Goal: Task Accomplishment & Management: Use online tool/utility

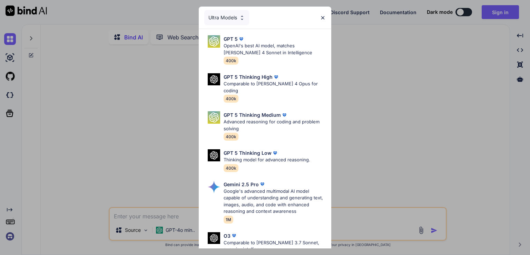
click at [323, 17] on img at bounding box center [323, 18] width 6 height 6
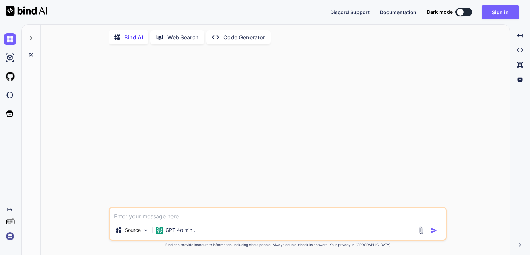
click at [192, 219] on textarea at bounding box center [278, 214] width 336 height 12
paste textarea "Faça um site igual a esse para esse [URL][DOMAIN_NAME], para o projeto em anexo…"
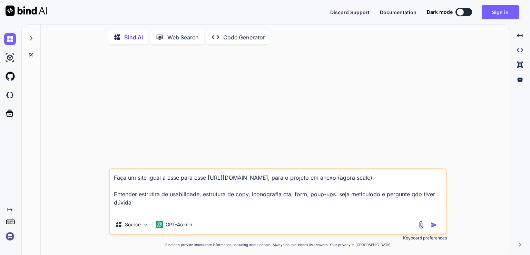
type textarea "Faça um site igual a esse para esse [URL][DOMAIN_NAME], para o projeto em anexo…"
click at [423, 228] on img at bounding box center [421, 224] width 8 height 8
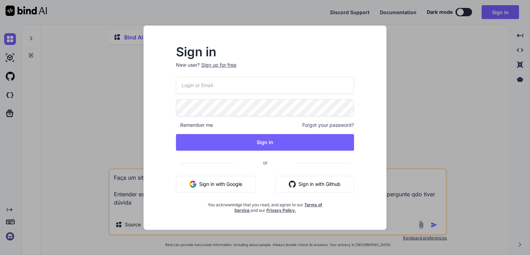
click at [211, 177] on button "Sign in with Google" at bounding box center [216, 184] width 80 height 17
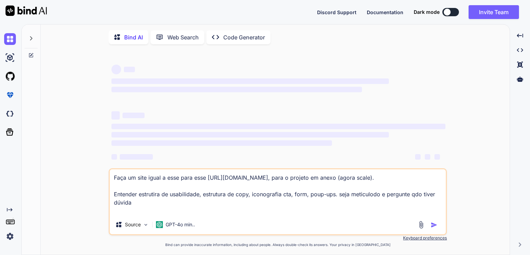
click at [419, 228] on img at bounding box center [421, 224] width 8 height 8
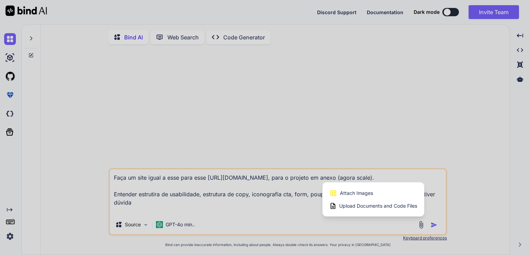
click at [364, 206] on span "Upload Documents and Code Files" at bounding box center [378, 205] width 78 height 7
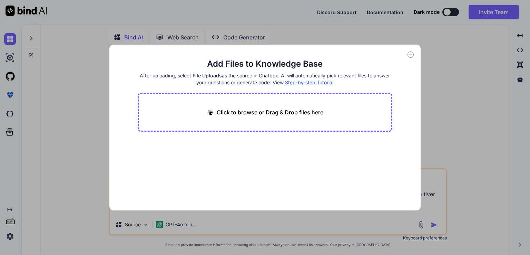
click at [290, 111] on p "Click to browse or Drag & Drop files here" at bounding box center [270, 112] width 107 height 8
type input "C:\fakepath\AGORA _ SCALE.pdf"
click at [383, 189] on button "Finish" at bounding box center [380, 189] width 24 height 14
click at [164, 149] on span "AGORA _ SCALE.pdf" at bounding box center [170, 150] width 48 height 8
click at [447, 162] on div "Add Files to Knowledge Base After uploading, select File Uploads as the source …" at bounding box center [265, 127] width 530 height 255
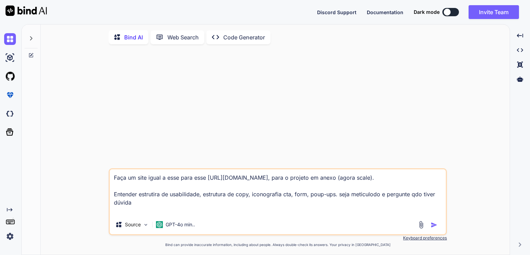
click at [422, 227] on img at bounding box center [421, 224] width 8 height 8
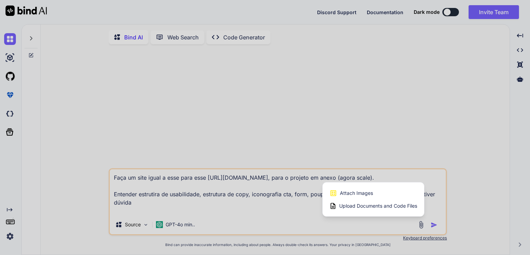
click at [378, 209] on span "Upload Documents and Code Files" at bounding box center [378, 205] width 78 height 7
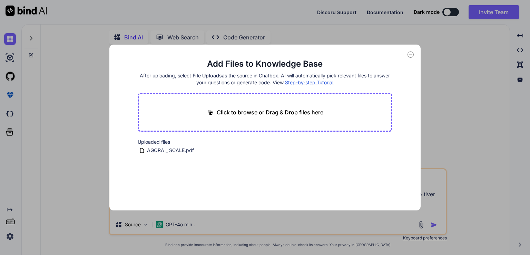
click at [409, 53] on icon at bounding box center [410, 54] width 6 height 6
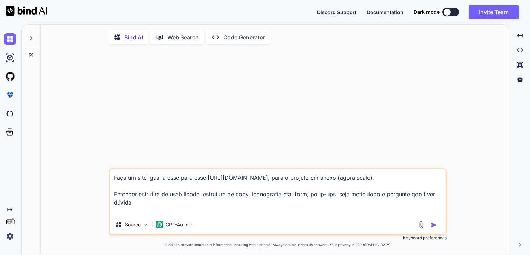
click at [422, 226] on img at bounding box center [421, 224] width 8 height 8
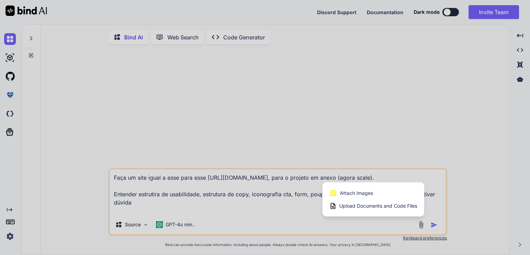
click at [396, 206] on span "Upload Documents and Code Files" at bounding box center [378, 205] width 78 height 7
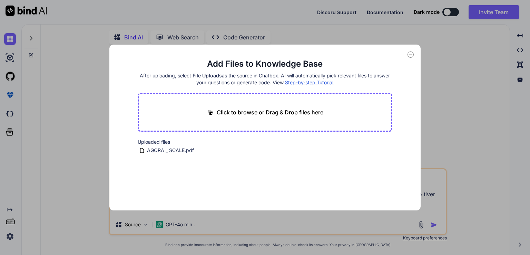
click at [410, 56] on icon at bounding box center [410, 54] width 6 height 6
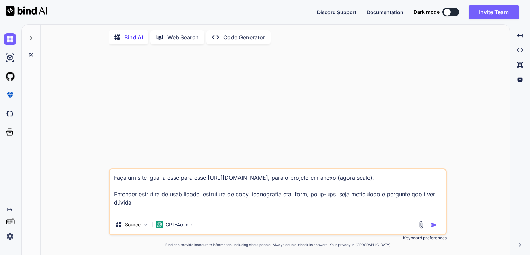
click at [434, 225] on img "button" at bounding box center [434, 224] width 7 height 7
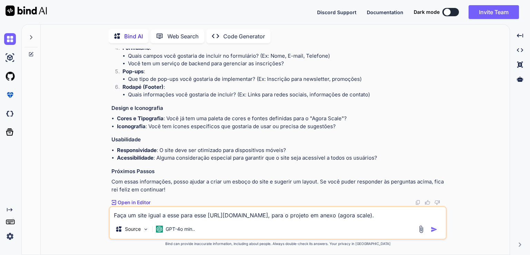
scroll to position [178, 0]
click at [144, 217] on textarea "Faça um site igual a esse para esse [URL][DOMAIN_NAME], para o projeto em anexo…" at bounding box center [278, 213] width 336 height 12
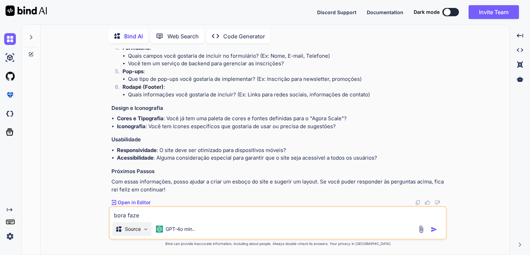
type textarea "bora fazer"
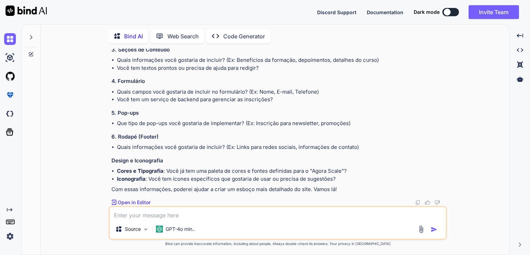
scroll to position [480, 0]
click at [155, 215] on textarea at bounding box center [278, 213] width 336 height 12
type textarea "faça por mim...vc tb é copy"
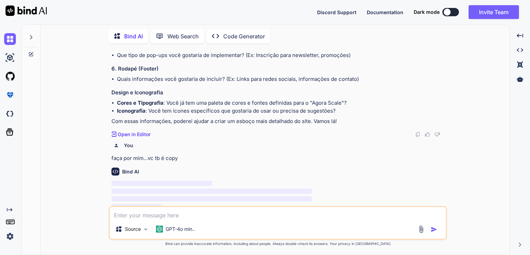
scroll to position [553, 0]
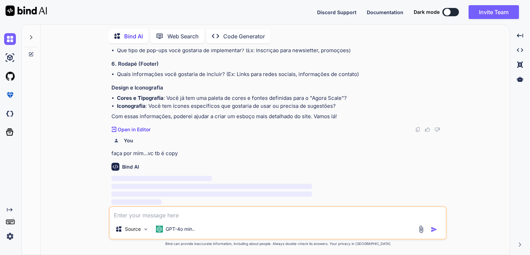
click at [202, 216] on textarea at bounding box center [278, 213] width 336 height 12
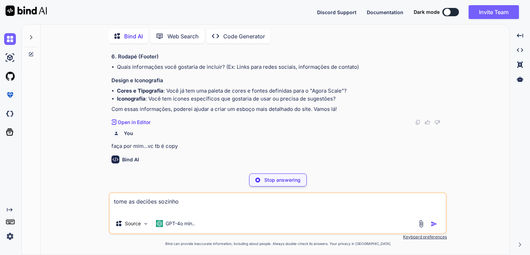
click at [148, 202] on textarea "tome as deciões sozinho" at bounding box center [278, 203] width 336 height 21
click at [0, 0] on lt-span "decisões" at bounding box center [0, 0] width 0 height 0
type textarea "tome as decisões sozinho"
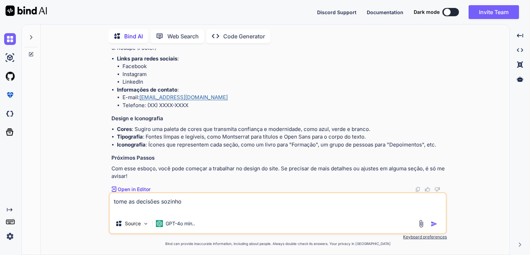
scroll to position [1025, 0]
click at [435, 224] on img "button" at bounding box center [434, 223] width 7 height 7
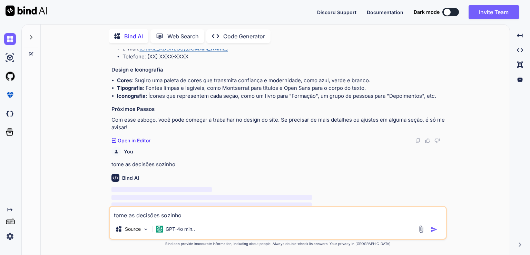
scroll to position [1084, 0]
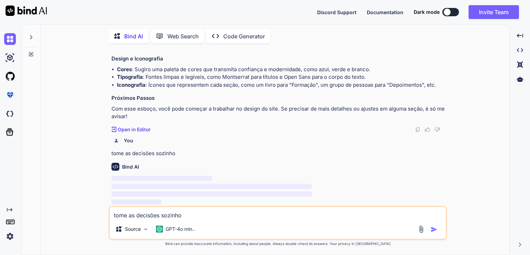
click at [160, 216] on textarea "tome as decisões sozinho" at bounding box center [278, 213] width 336 height 12
type textarea "b"
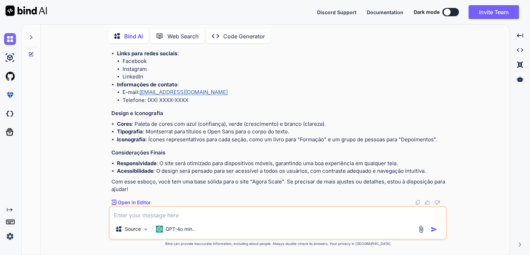
scroll to position [1577, 0]
click at [142, 211] on textarea at bounding box center [278, 213] width 336 height 12
click at [10, 57] on img at bounding box center [10, 58] width 12 height 12
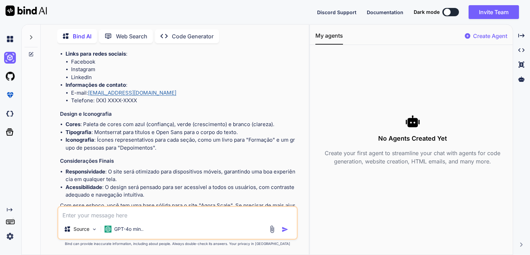
click at [168, 217] on textarea at bounding box center [177, 213] width 238 height 12
type textarea "costrua o site"
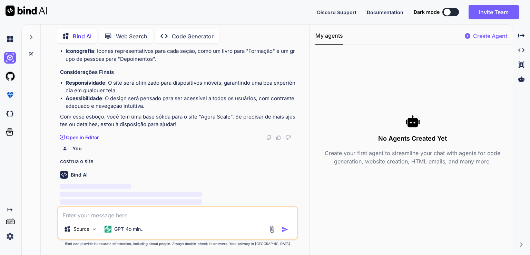
scroll to position [1906, 0]
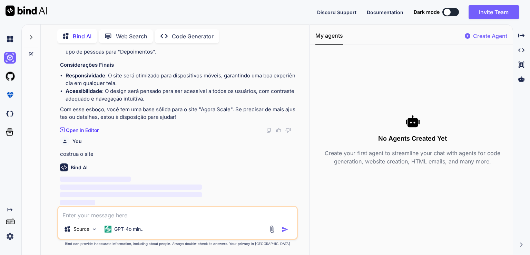
click at [142, 216] on textarea at bounding box center [177, 213] width 238 height 12
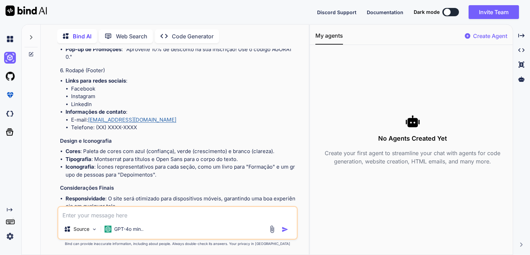
scroll to position [1768, 0]
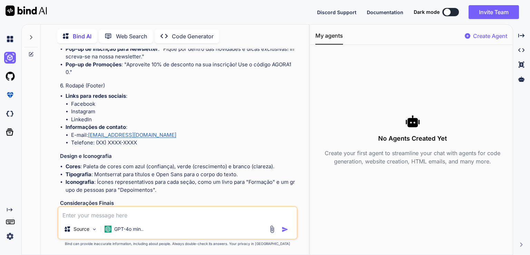
drag, startPoint x: 130, startPoint y: 40, endPoint x: 128, endPoint y: 37, distance: 3.9
click at [130, 40] on div "Web Search" at bounding box center [126, 36] width 54 height 14
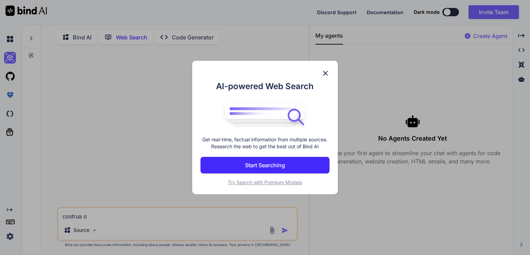
scroll to position [2, 0]
drag, startPoint x: 329, startPoint y: 70, endPoint x: 321, endPoint y: 72, distance: 8.0
click at [329, 70] on img at bounding box center [325, 73] width 8 height 8
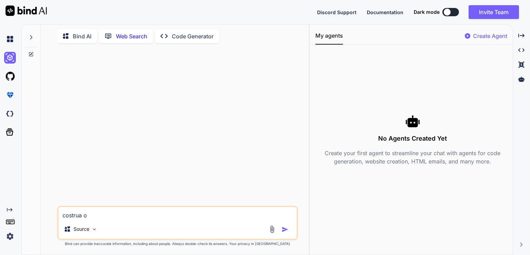
click at [188, 32] on p "Code Generator" at bounding box center [193, 36] width 42 height 8
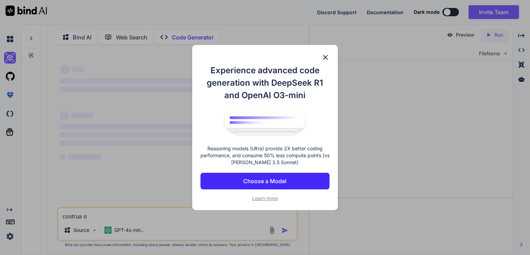
click at [328, 57] on img at bounding box center [325, 57] width 8 height 8
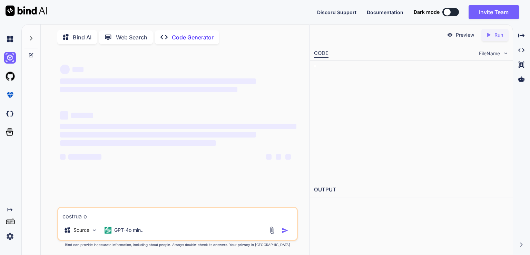
click at [78, 39] on p "Bind AI" at bounding box center [82, 37] width 19 height 8
click at [9, 42] on img at bounding box center [10, 39] width 12 height 12
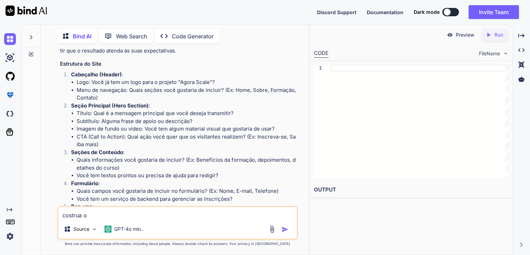
scroll to position [310, 0]
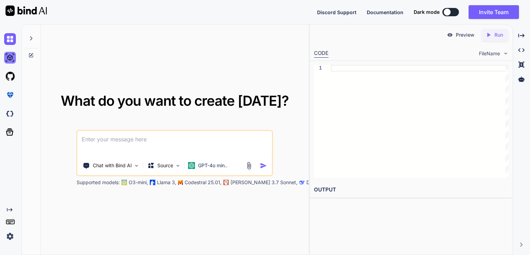
click at [10, 58] on img at bounding box center [10, 58] width 12 height 12
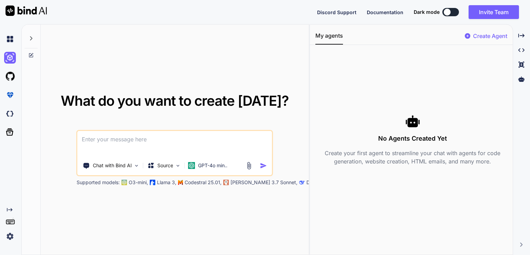
click at [28, 39] on div at bounding box center [30, 36] width 13 height 24
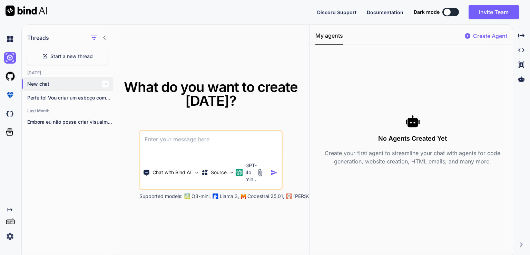
click at [46, 82] on p "New chat" at bounding box center [70, 83] width 86 height 7
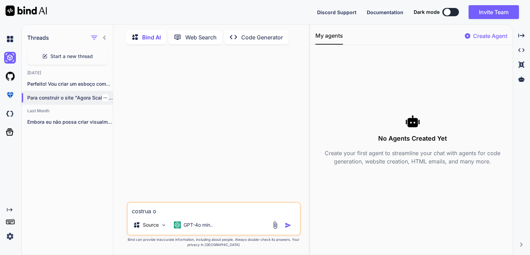
click at [68, 99] on p "Para construir o site "Agora Scale", vou..." at bounding box center [70, 97] width 86 height 7
click at [69, 88] on div "Perfeito! Vou criar um esboço completo para..." at bounding box center [67, 84] width 91 height 14
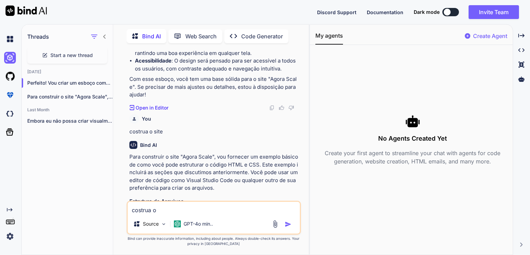
scroll to position [2176, 0]
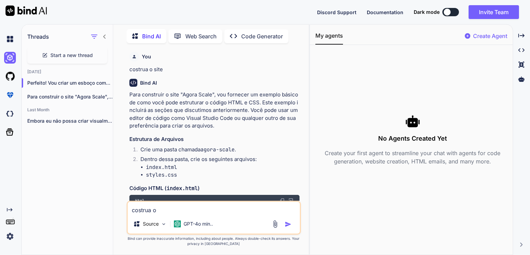
drag, startPoint x: 156, startPoint y: 213, endPoint x: 131, endPoint y: 211, distance: 25.6
click at [129, 213] on textarea "costrua o" at bounding box center [214, 207] width 172 height 12
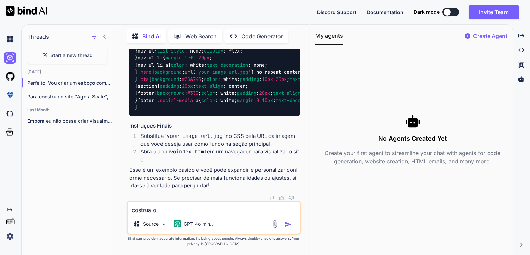
scroll to position [3297, 0]
click at [15, 76] on img at bounding box center [10, 76] width 12 height 12
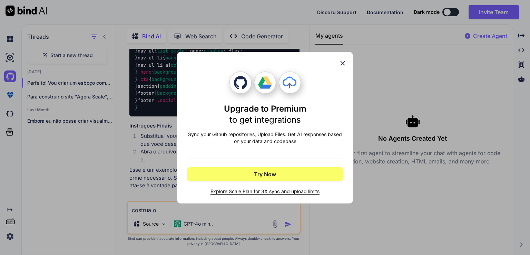
click at [345, 62] on icon at bounding box center [343, 63] width 8 height 8
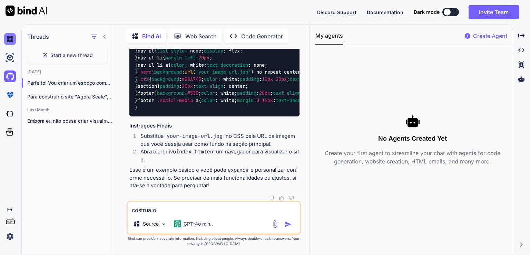
click at [10, 40] on img at bounding box center [10, 39] width 12 height 12
